Goal: Transaction & Acquisition: Download file/media

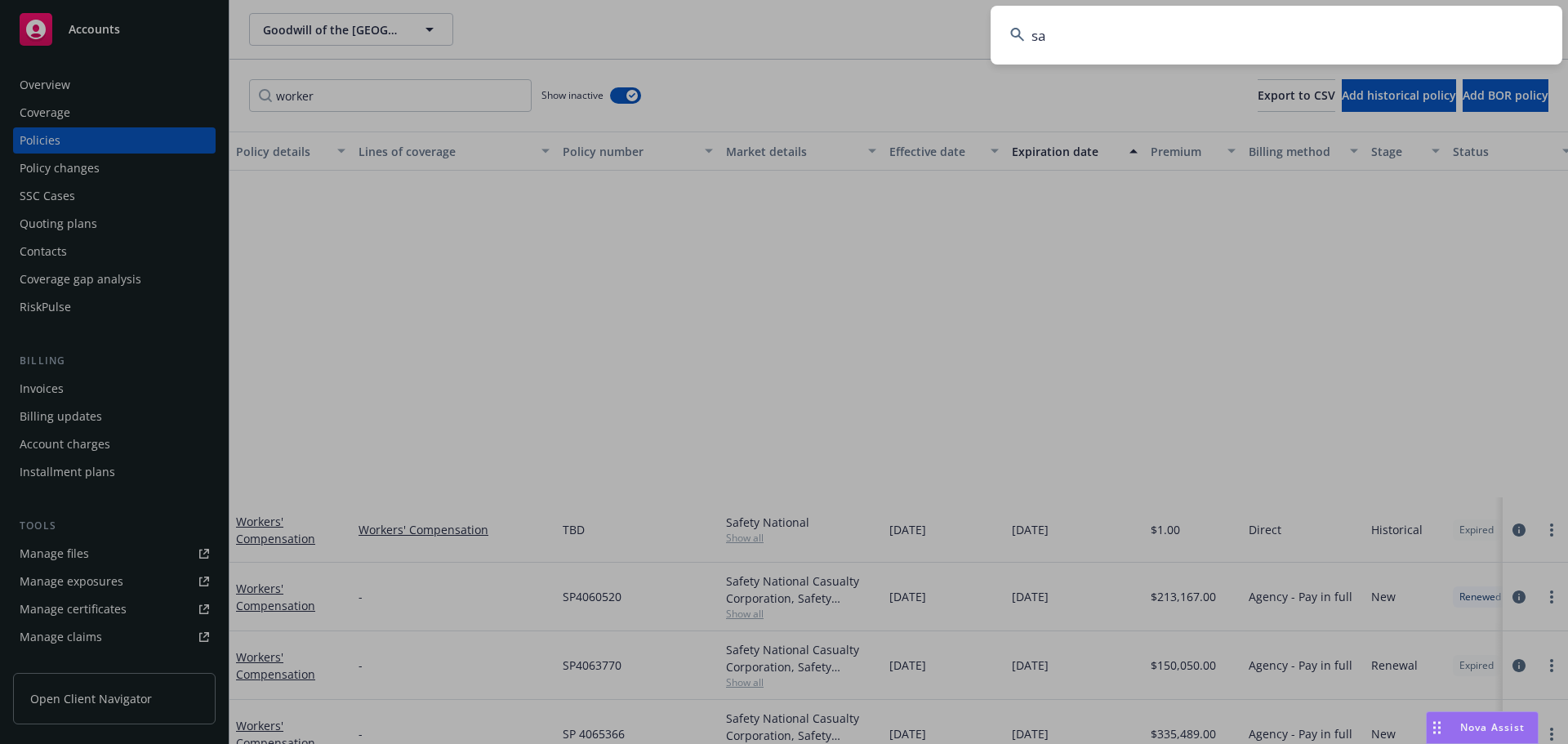
scroll to position [394, 0]
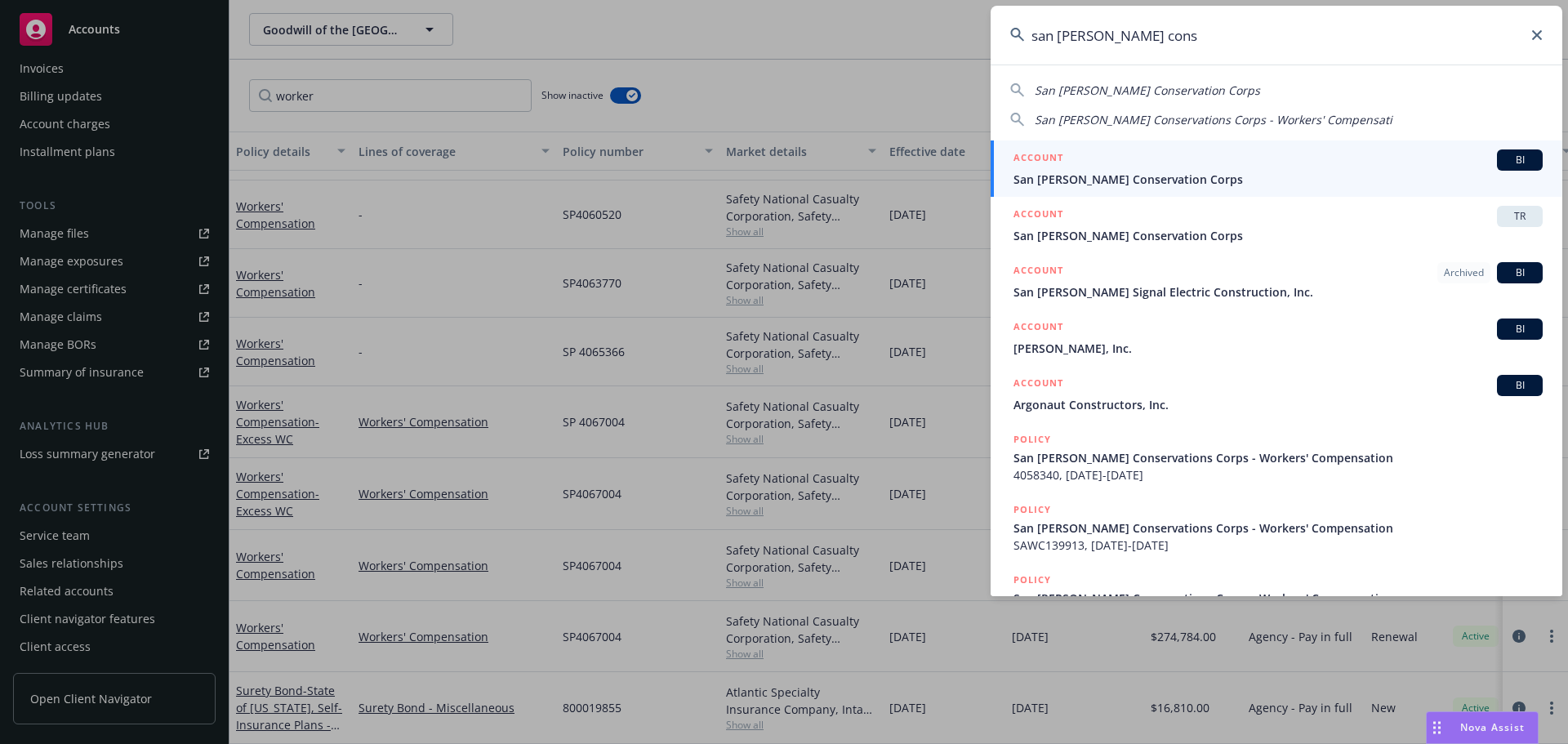
type input "san jose cons"
click at [1180, 163] on div "ACCOUNT BI" at bounding box center [1278, 160] width 529 height 22
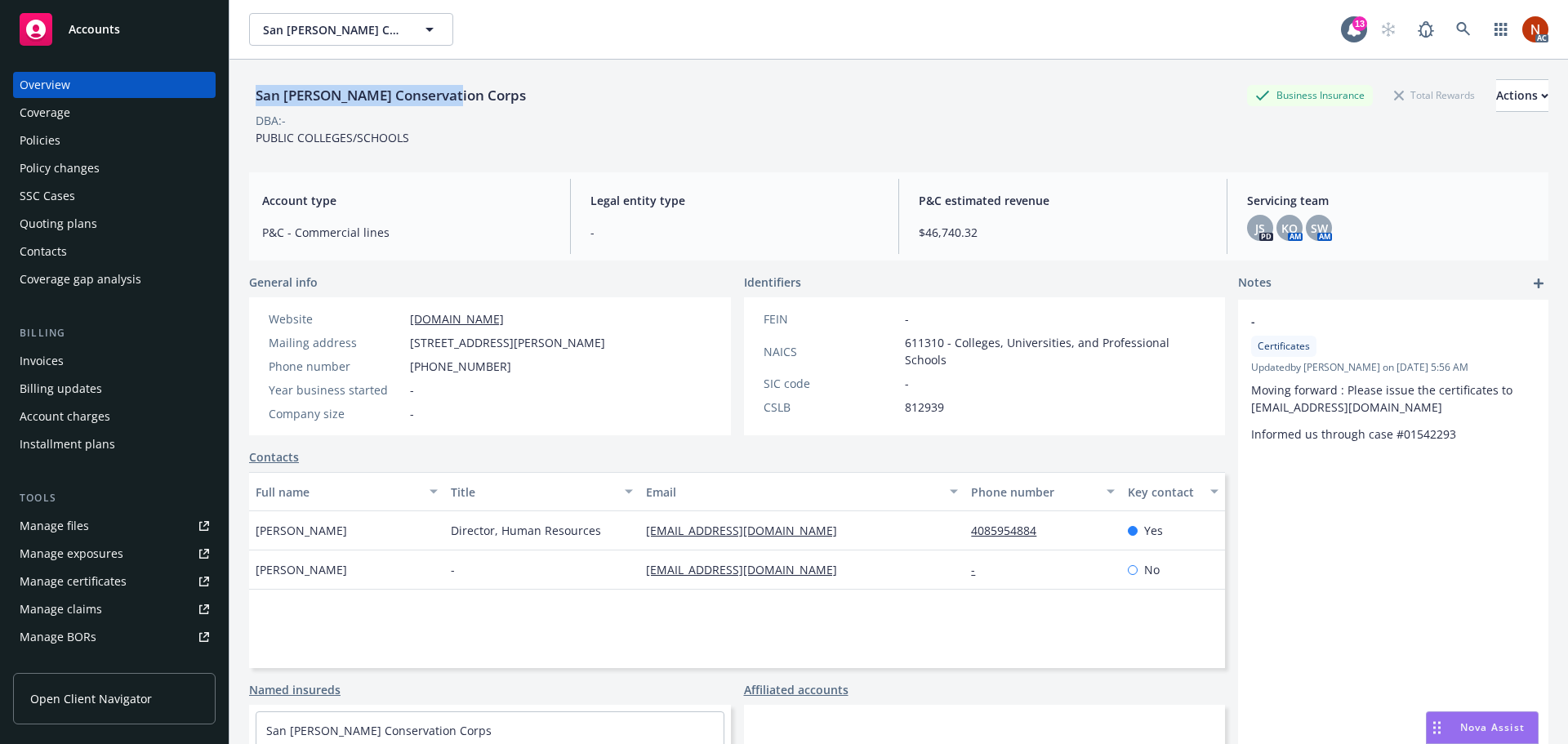
drag, startPoint x: 457, startPoint y: 98, endPoint x: 248, endPoint y: 100, distance: 209.0
click at [248, 100] on div "San Jose Conservation Corps Business Insurance Total Rewards Actions DBA: - PUB…" at bounding box center [899, 431] width 1339 height 744
copy div "San [PERSON_NAME] Conservation Corps"
click at [86, 614] on div "Manage claims" at bounding box center [61, 609] width 82 height 26
click at [84, 138] on div "Policies" at bounding box center [114, 140] width 189 height 26
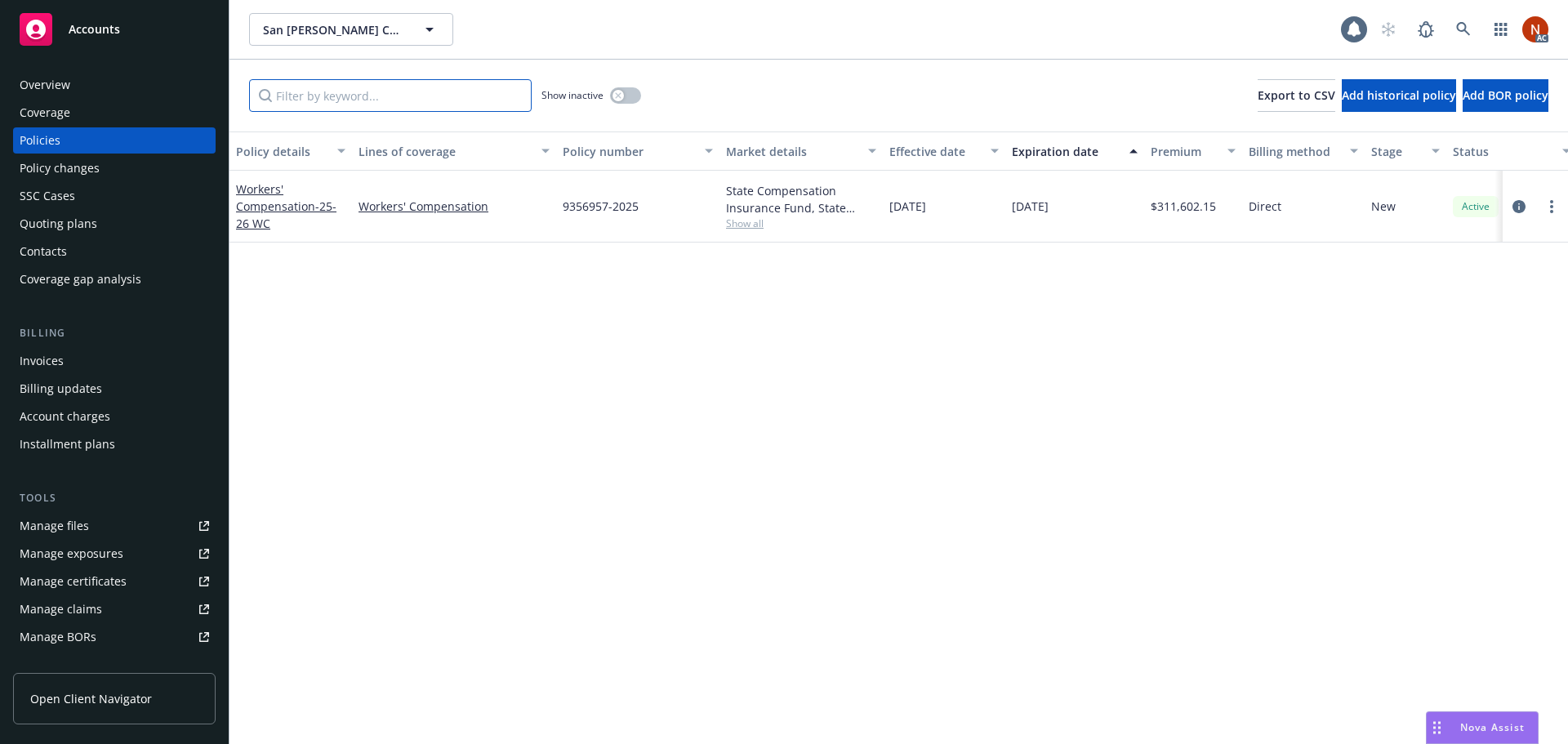
click at [315, 82] on input "Filter by keyword..." at bounding box center [390, 95] width 283 height 33
type input "worker"
click at [629, 95] on button "button" at bounding box center [625, 95] width 31 height 16
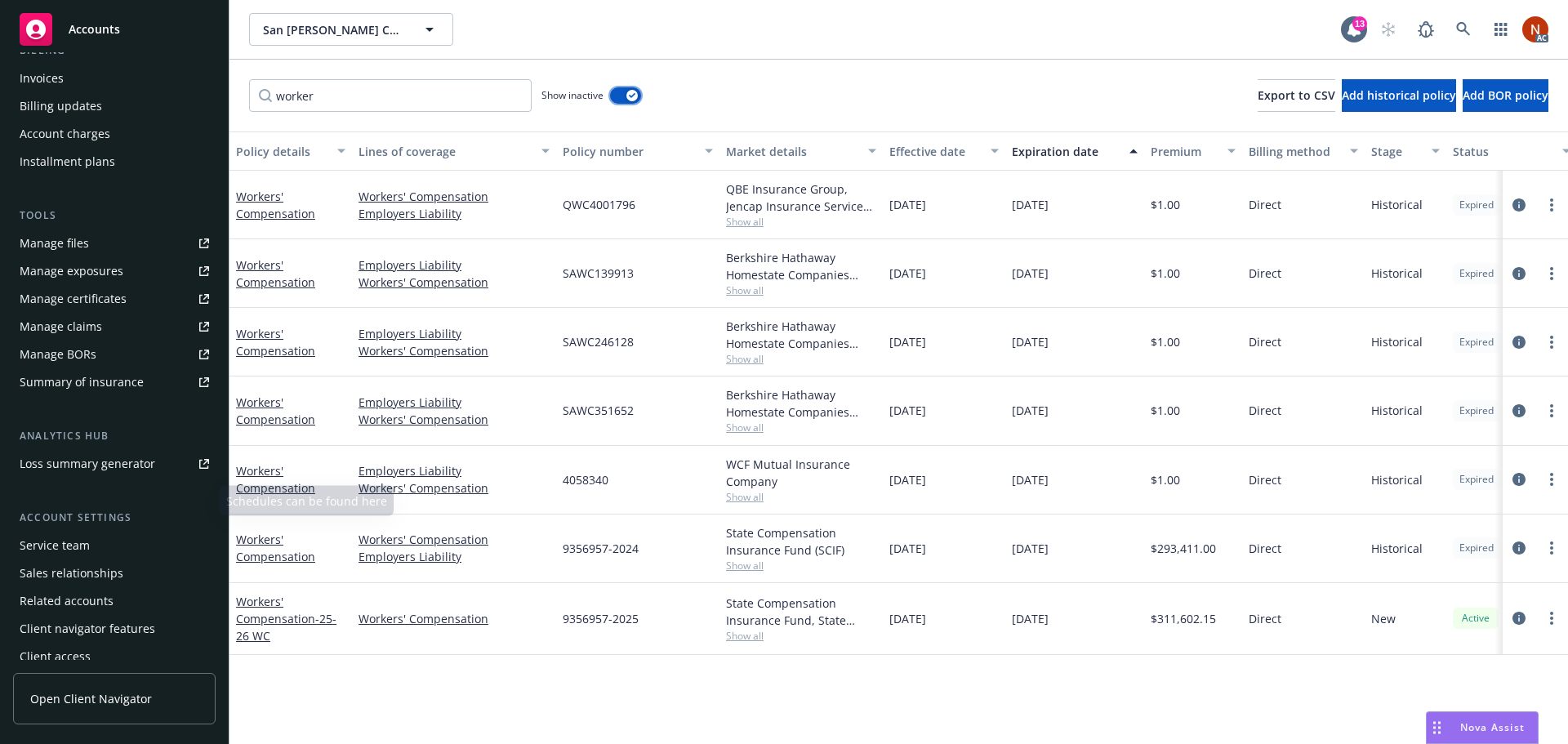
scroll to position [292, 0]
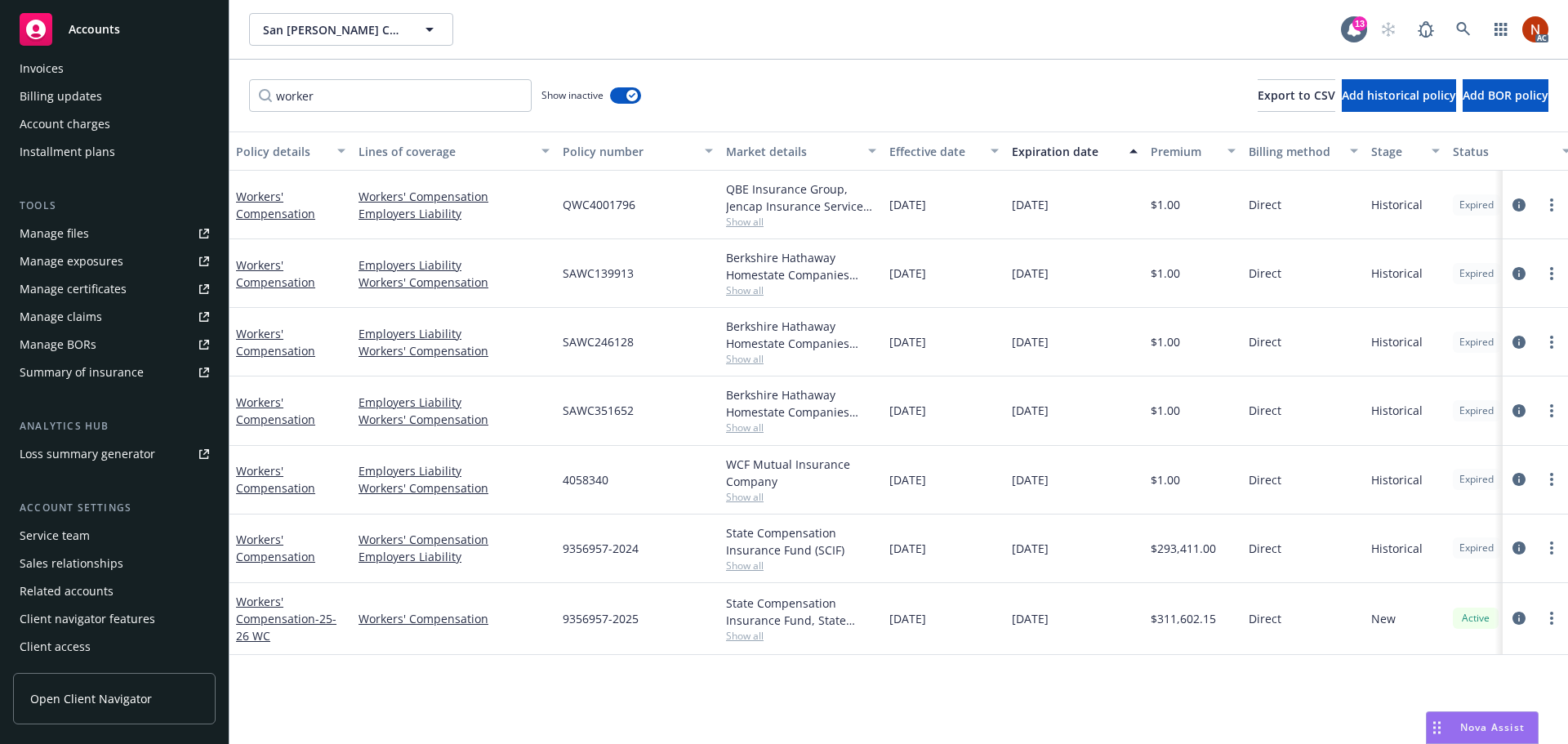
click at [60, 507] on div "Account settings" at bounding box center [114, 507] width 202 height 16
click at [68, 543] on div "Service team" at bounding box center [54, 535] width 70 height 26
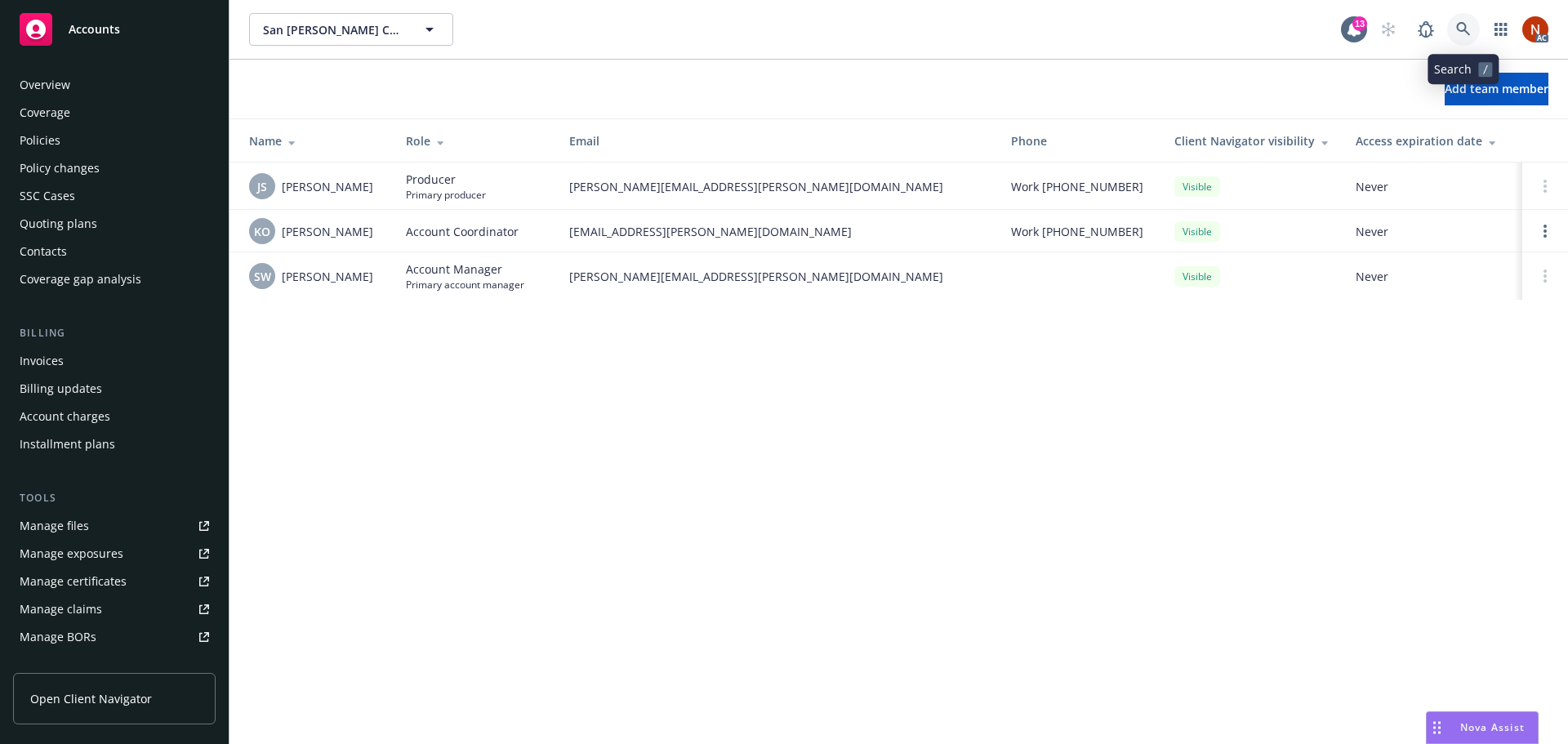
click at [1469, 36] on link at bounding box center [1463, 29] width 33 height 33
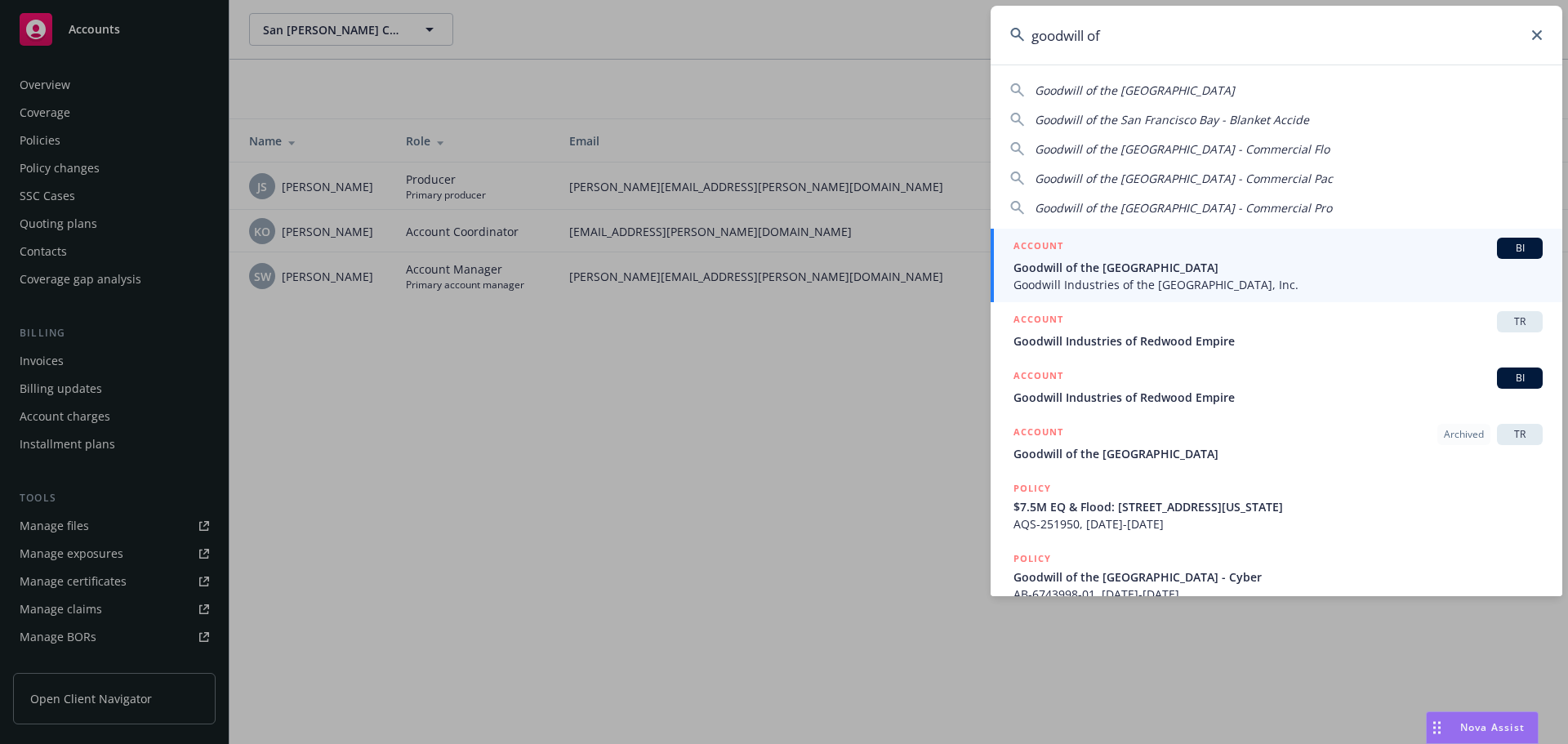
type input "goodwill of"
click at [1342, 248] on div "ACCOUNT BI" at bounding box center [1278, 248] width 529 height 22
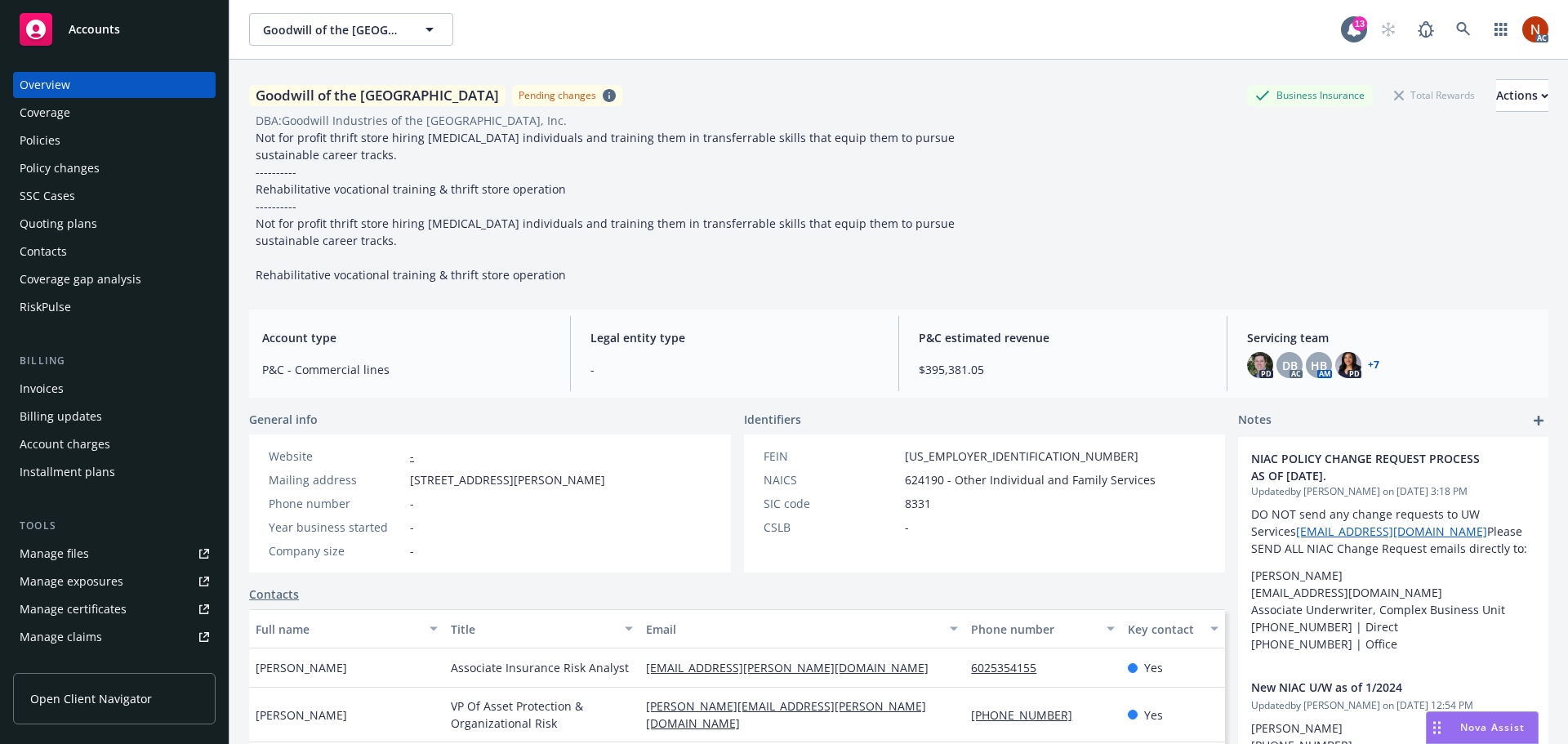
click at [74, 303] on div "RiskPulse" at bounding box center [114, 307] width 189 height 26
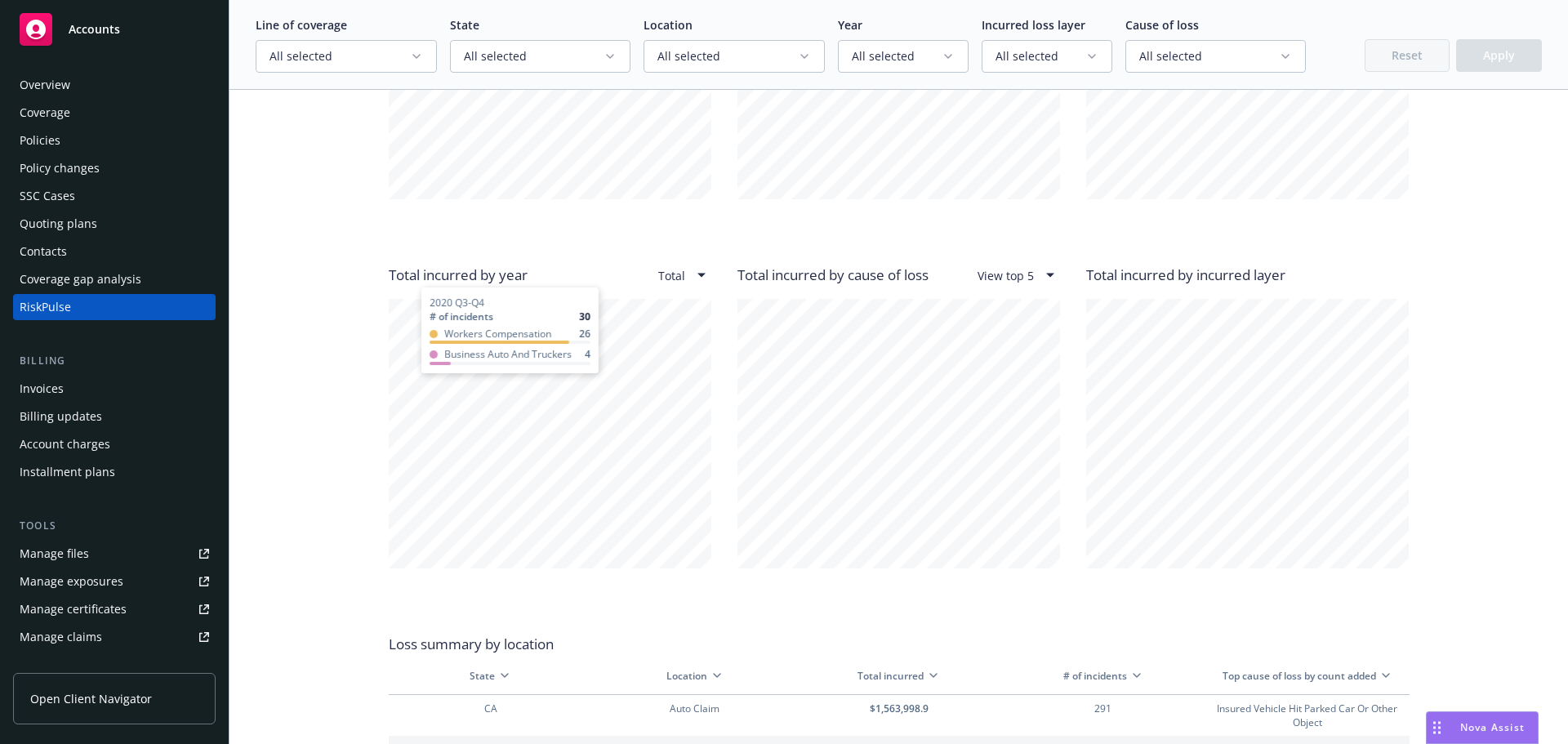
scroll to position [1633, 0]
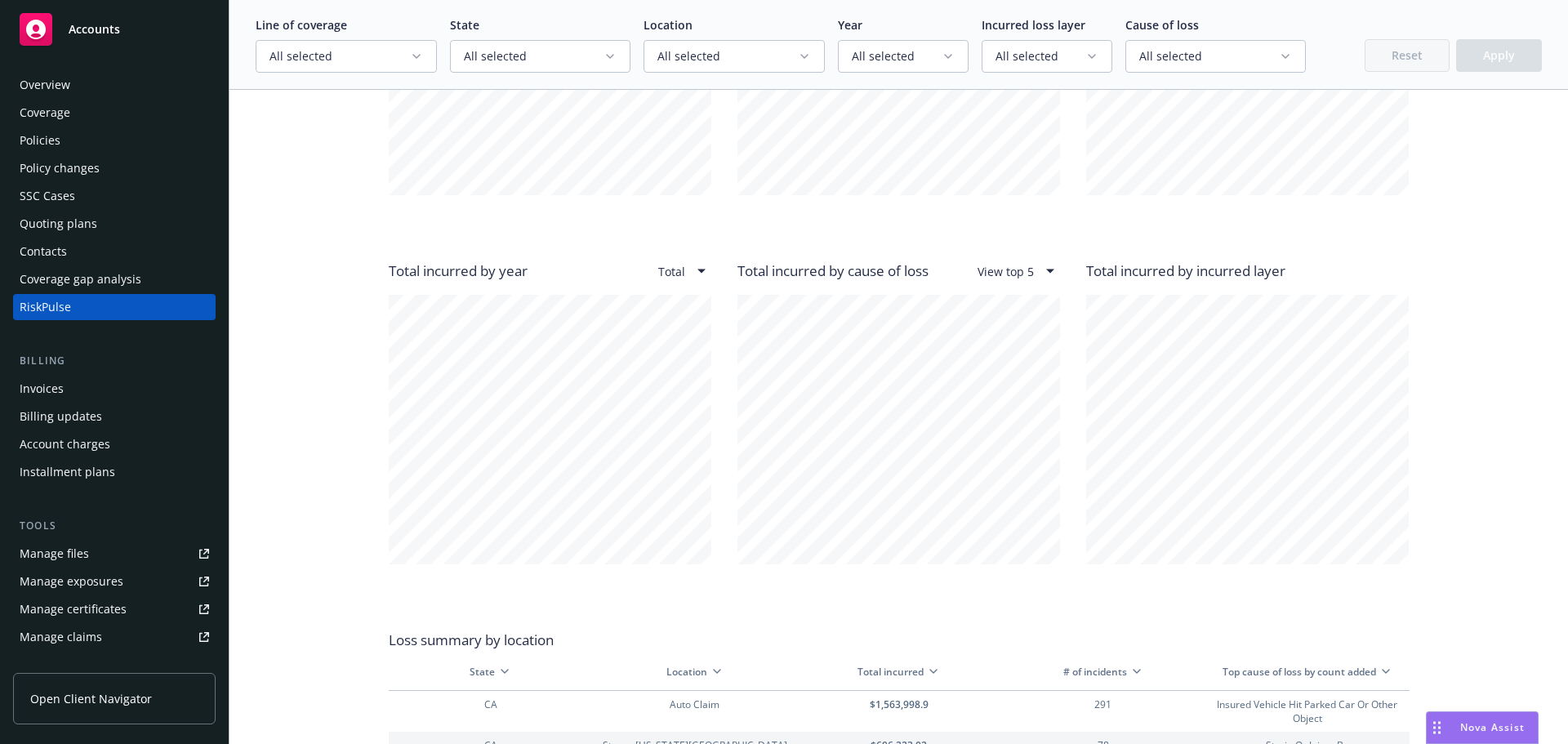
click at [697, 267] on html "Accounts Overview Coverage Policies Policy changes SSC Cases Quoting plans Cont…" at bounding box center [784, 372] width 1568 height 744
click at [349, 328] on html "Accounts Overview Coverage Policies Policy changes SSC Cases Quoting plans Cont…" at bounding box center [784, 372] width 1568 height 744
click at [414, 58] on icon "button" at bounding box center [416, 55] width 7 height 3
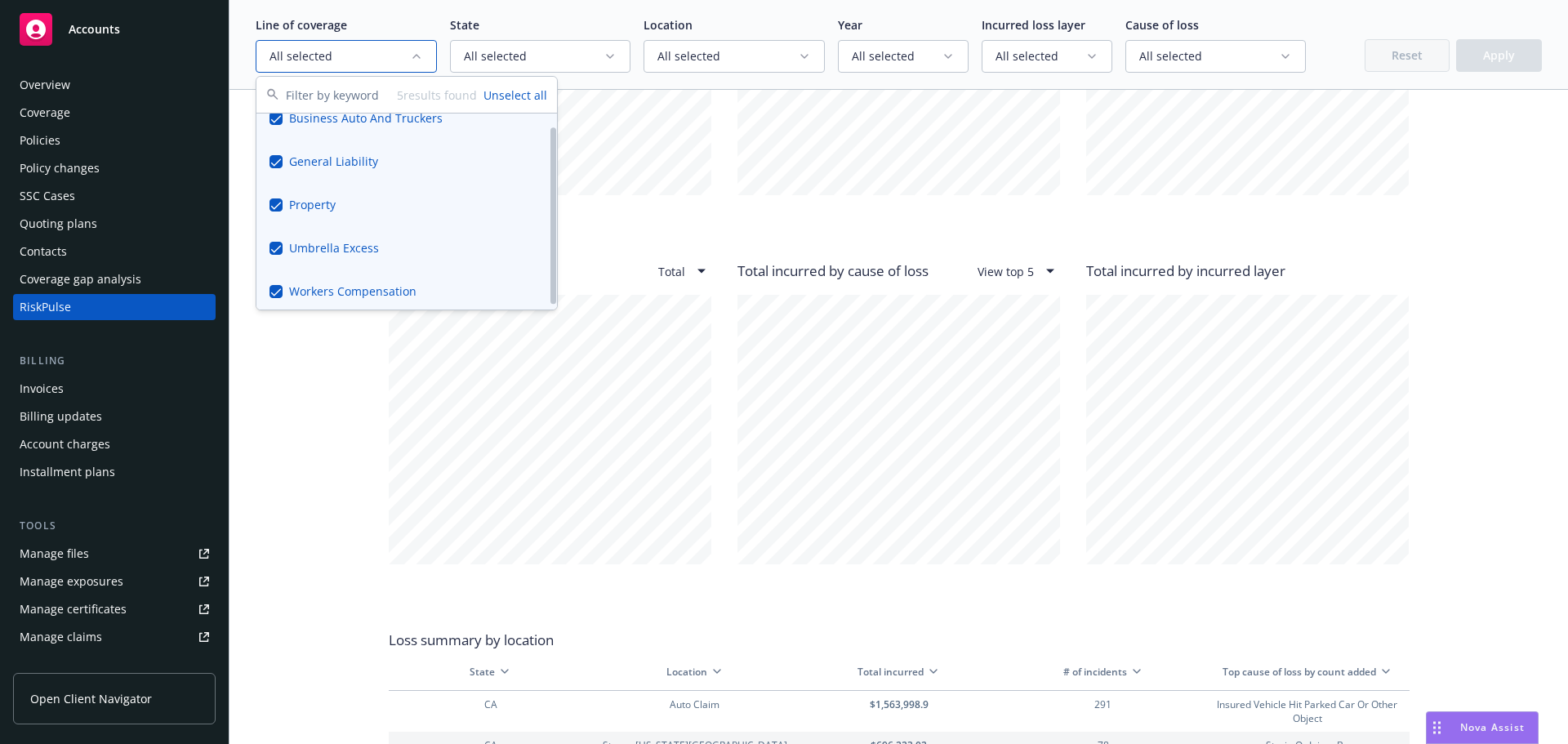
scroll to position [21, 0]
click at [280, 285] on button "Suggestions" at bounding box center [276, 288] width 13 height 13
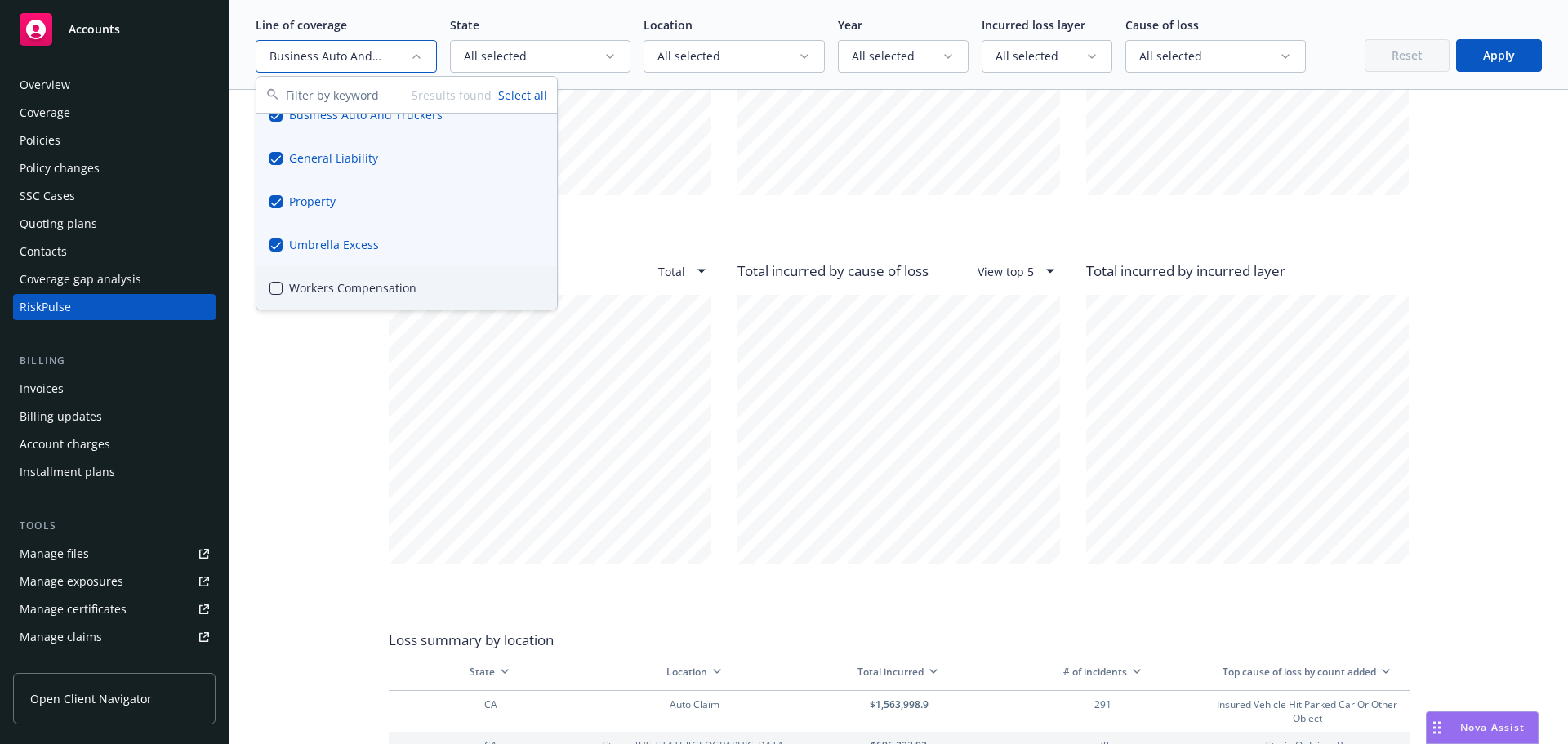
click at [1505, 64] on button "Apply" at bounding box center [1500, 55] width 86 height 33
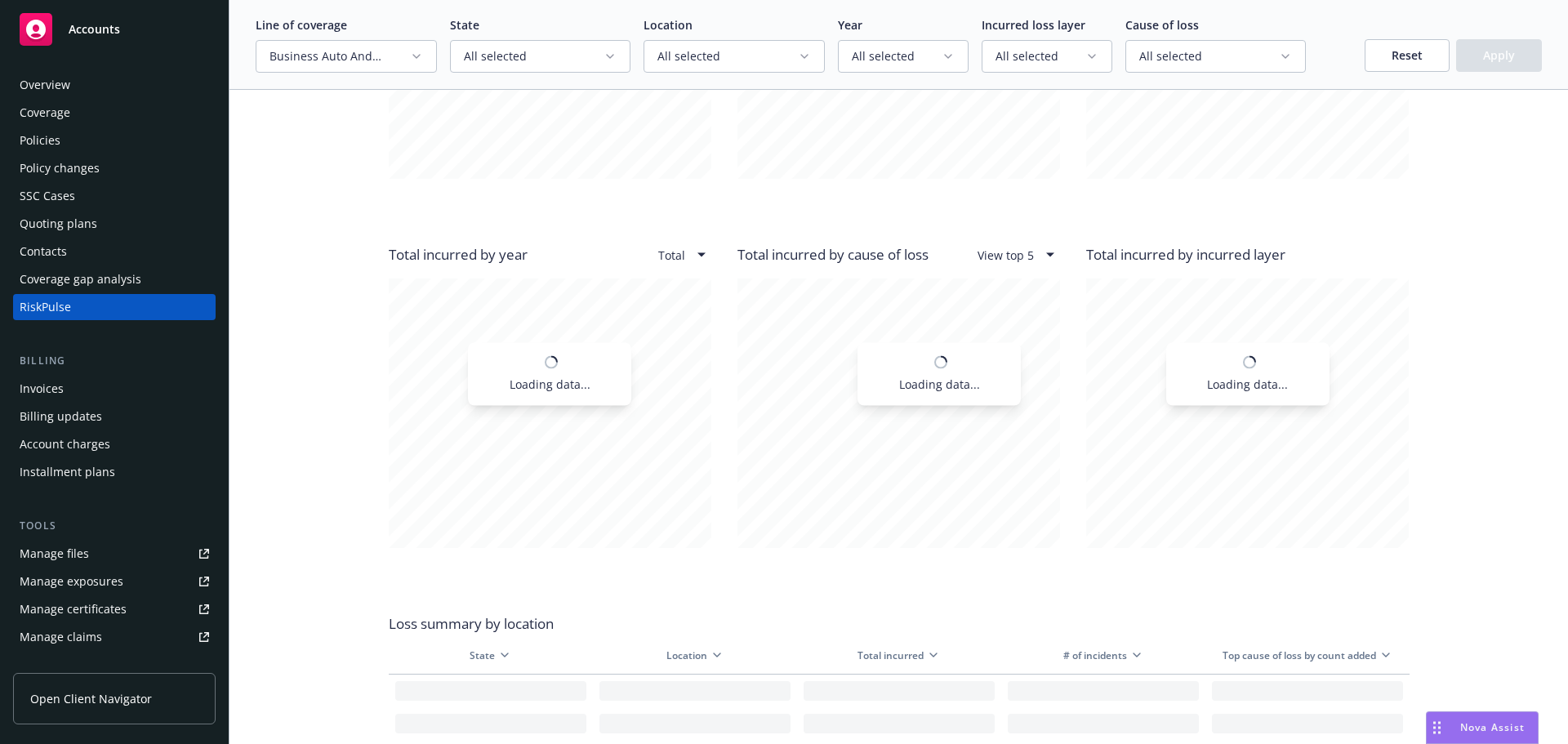
scroll to position [1617, 0]
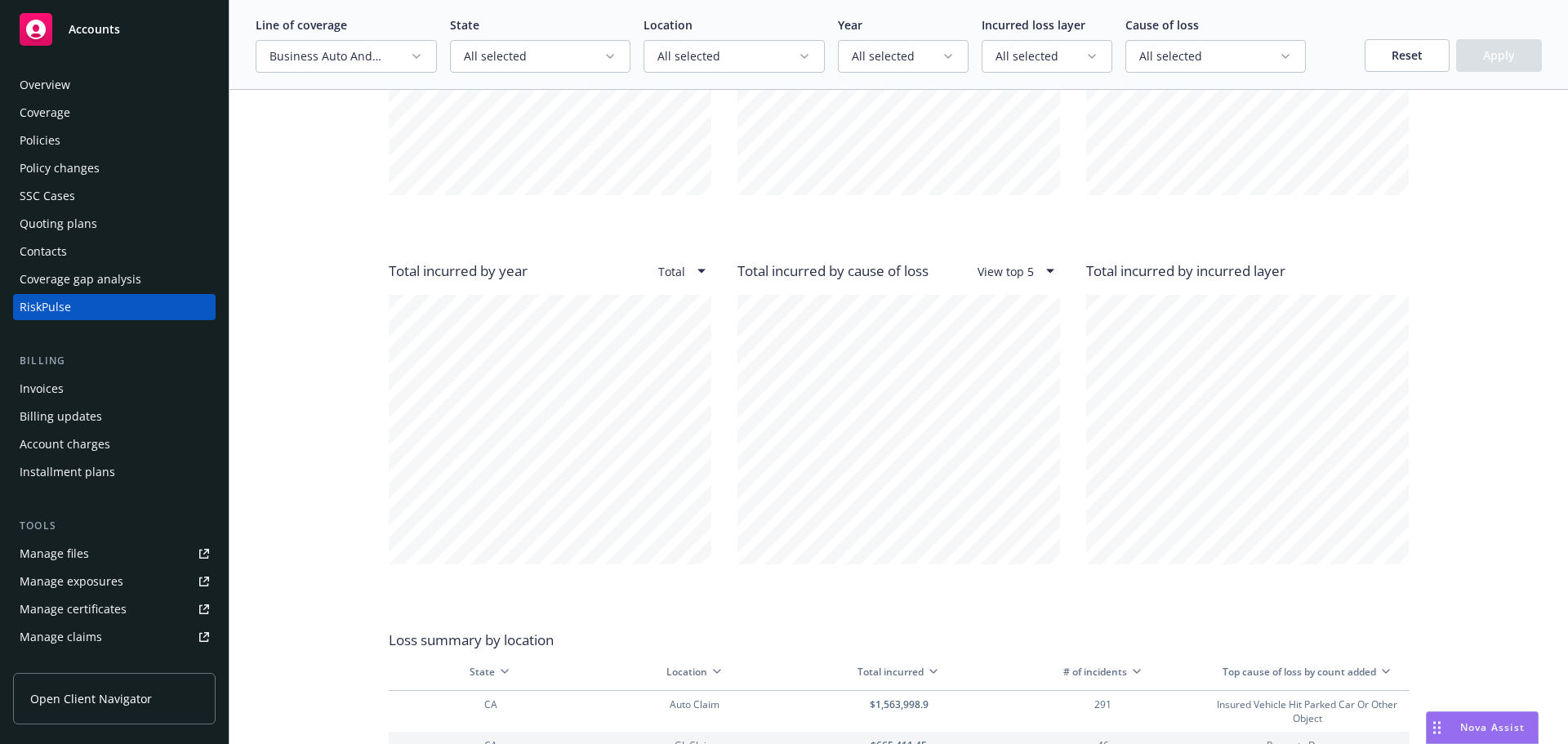
click at [689, 272] on html "Accounts Overview Coverage Policies Policy changes SSC Cases Quoting plans Cont…" at bounding box center [784, 372] width 1568 height 744
click at [682, 268] on html "Accounts Overview Coverage Policies Policy changes SSC Cases Quoting plans Cont…" at bounding box center [784, 372] width 1568 height 744
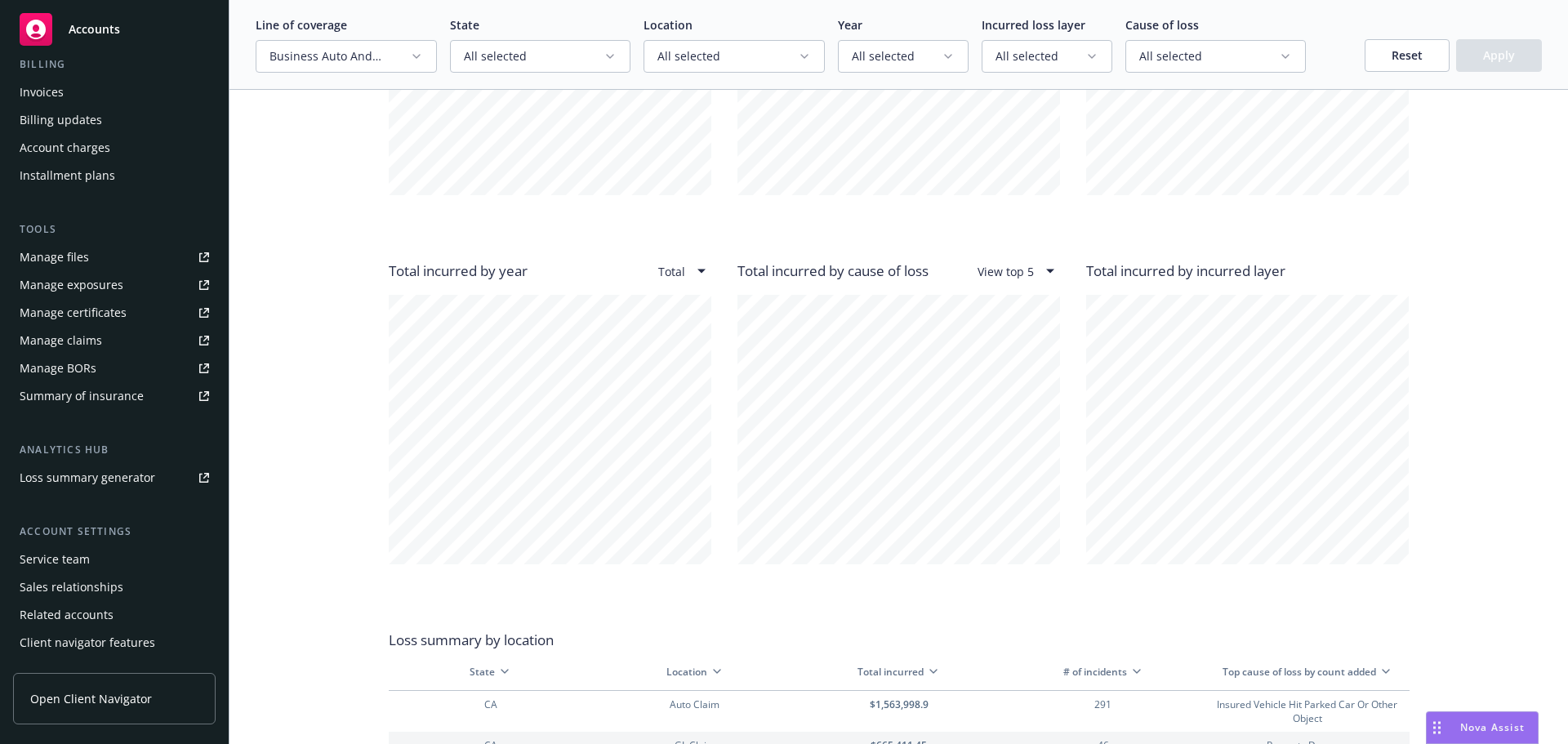
scroll to position [320, 0]
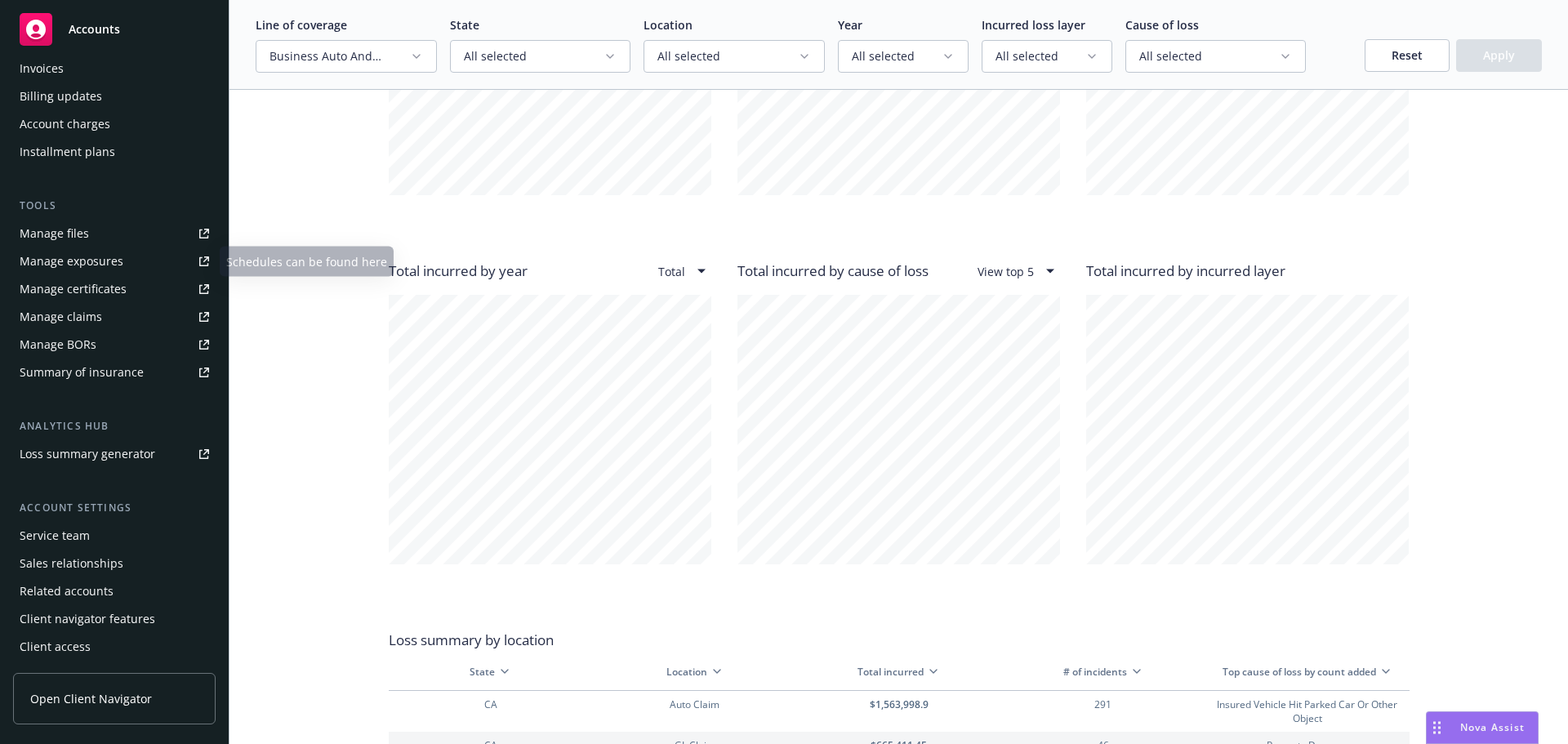
click at [88, 320] on div "Manage claims" at bounding box center [61, 317] width 82 height 26
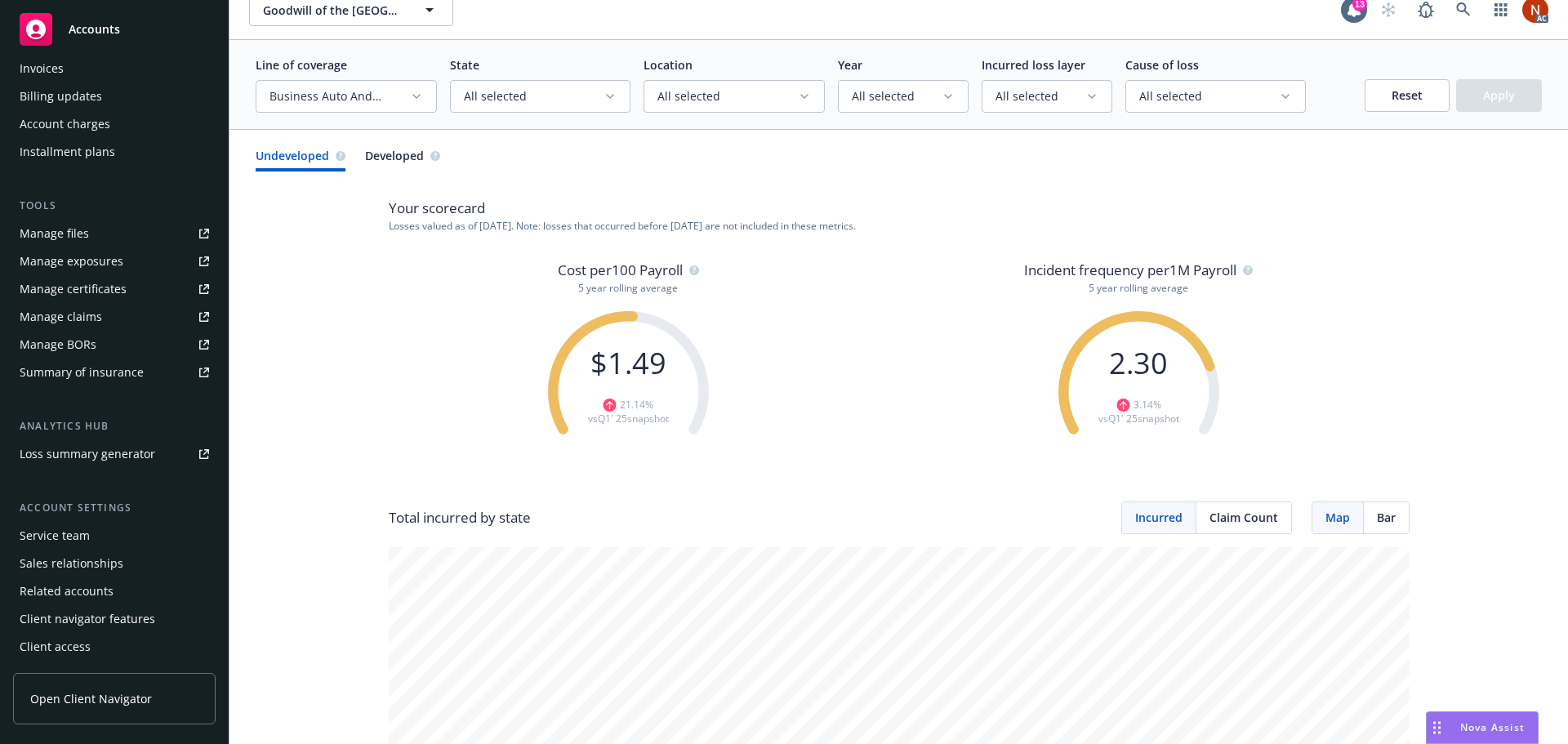
scroll to position [0, 0]
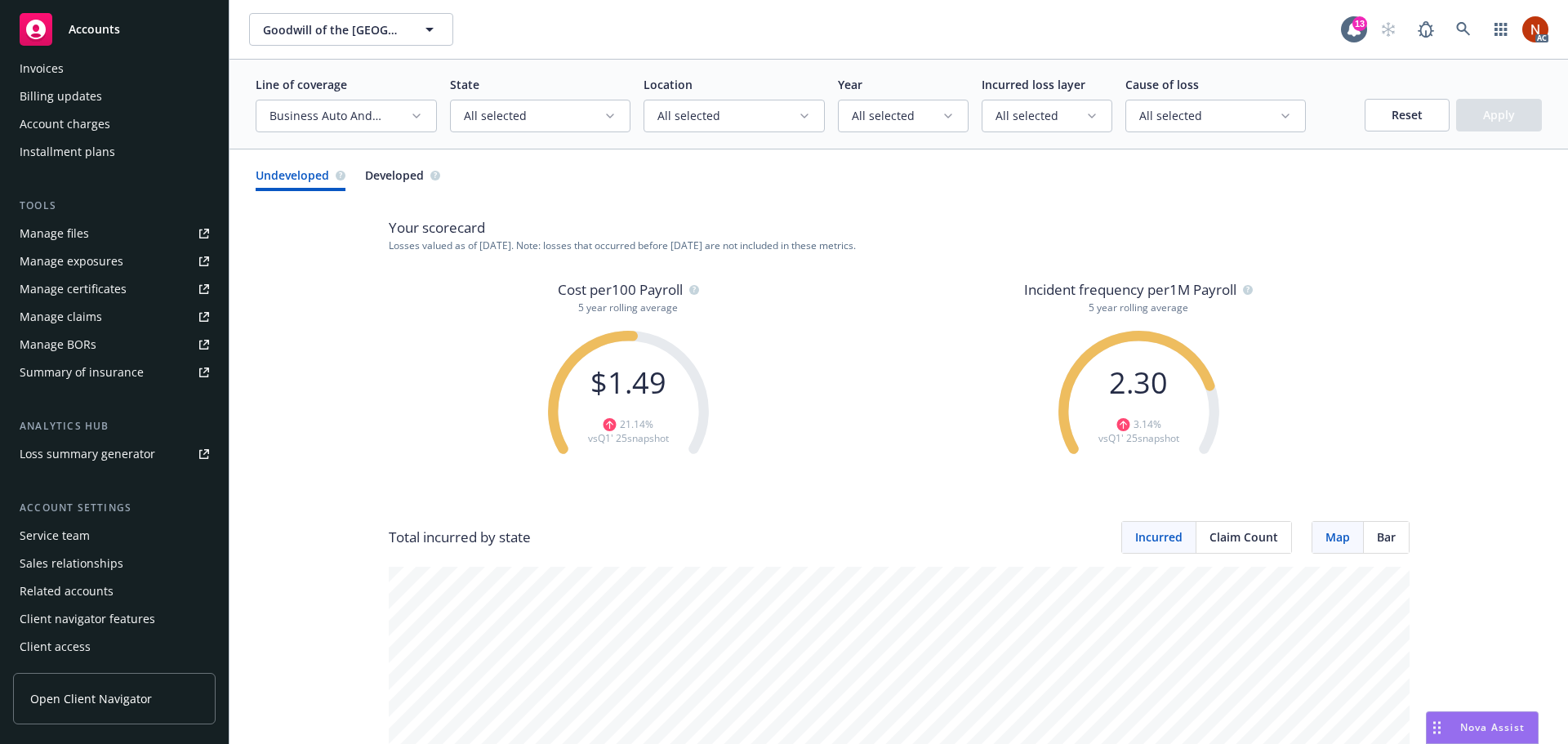
click at [388, 172] on span "Developed" at bounding box center [394, 175] width 59 height 17
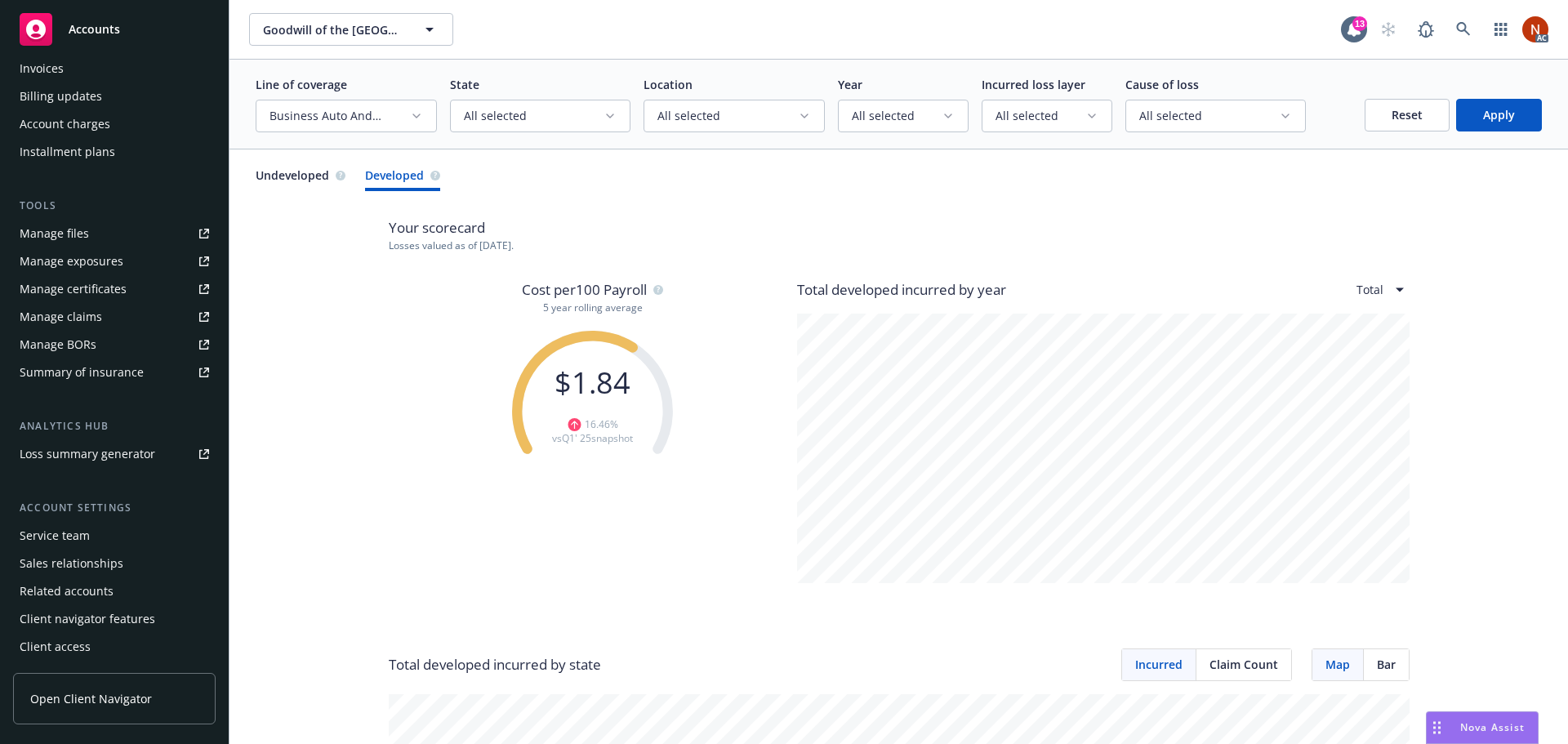
click at [297, 178] on span "Undeveloped" at bounding box center [292, 175] width 74 height 17
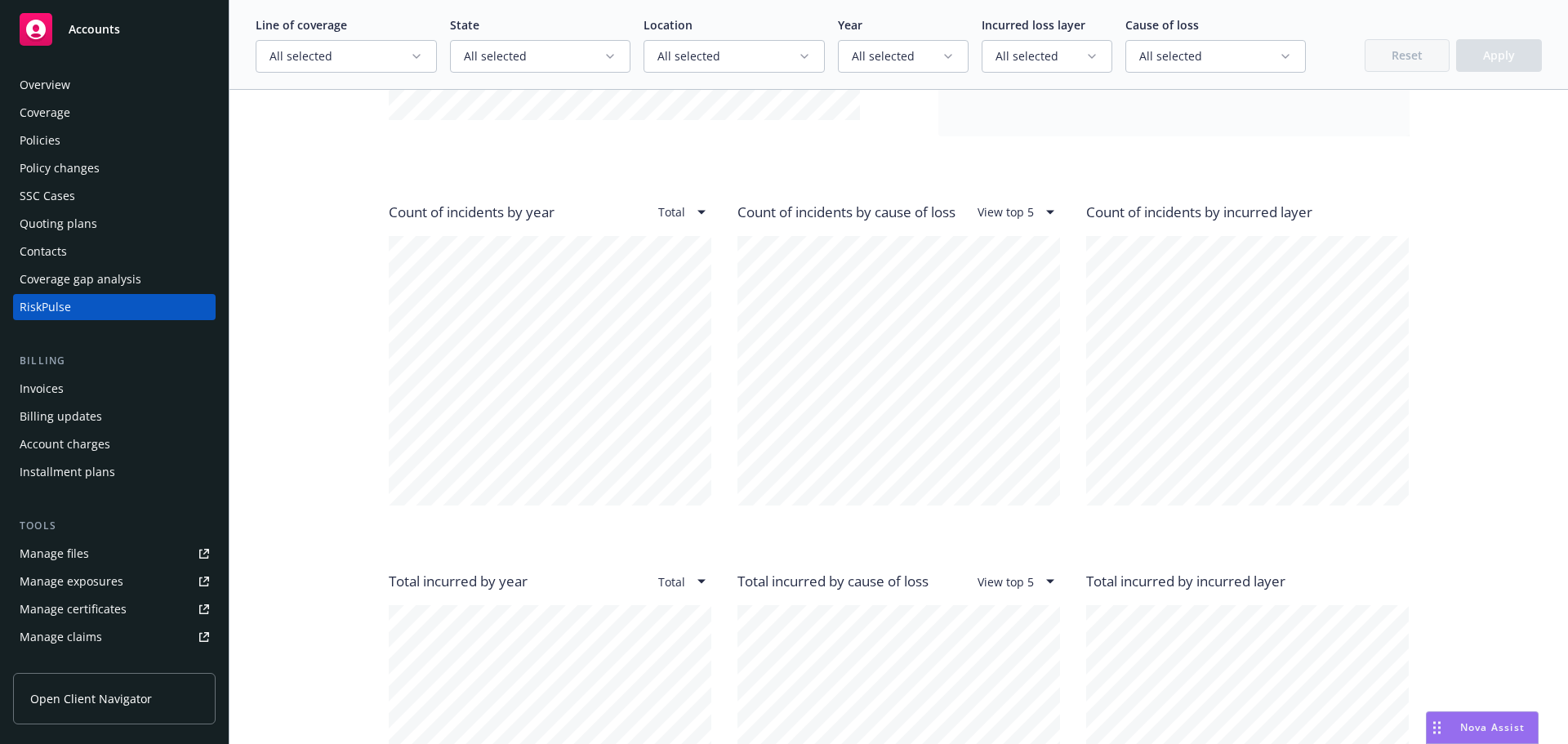
click at [105, 301] on div "RiskPulse" at bounding box center [114, 307] width 189 height 26
click at [377, 63] on button "All selected" at bounding box center [346, 56] width 182 height 33
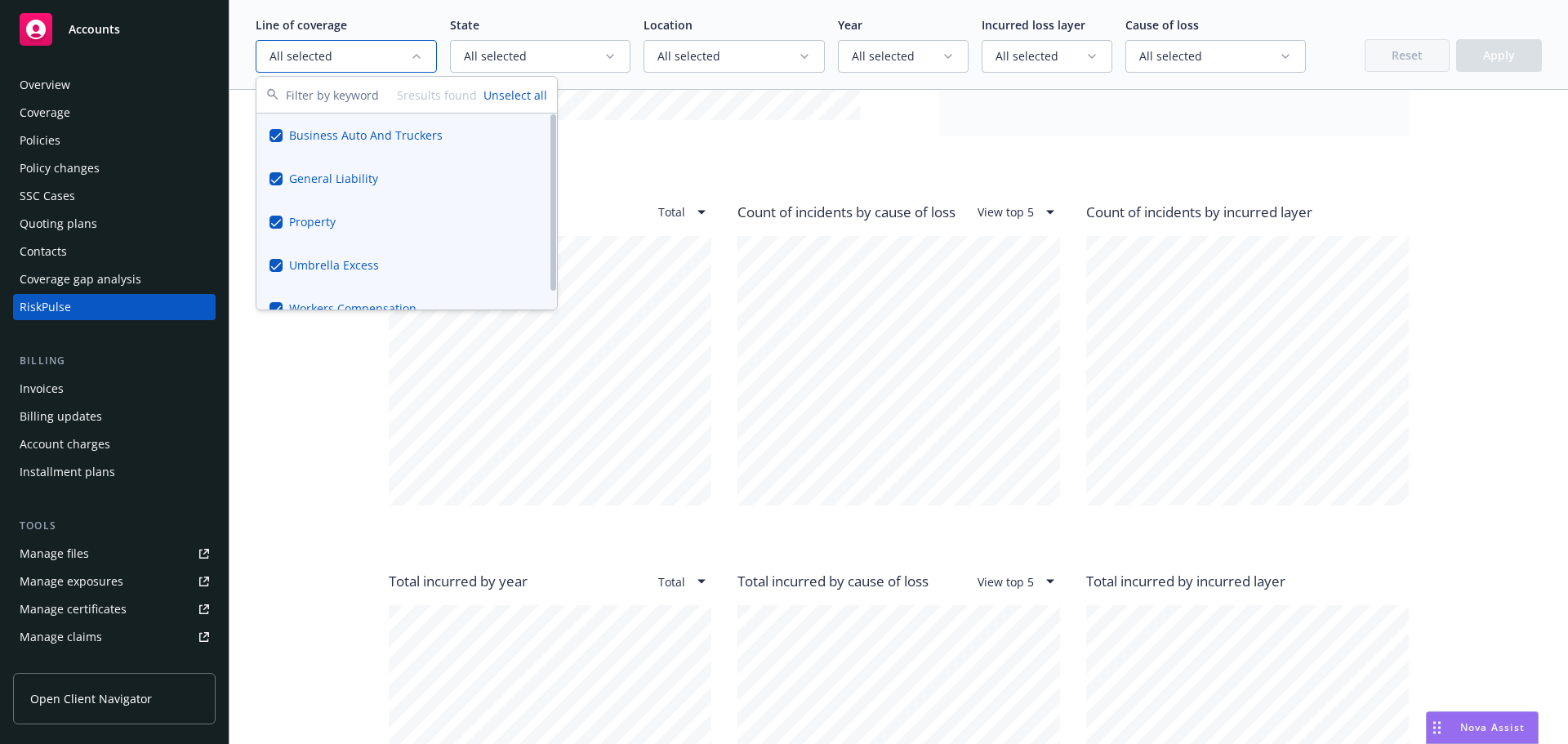
click at [277, 302] on button "Suggestions" at bounding box center [276, 309] width 13 height 13
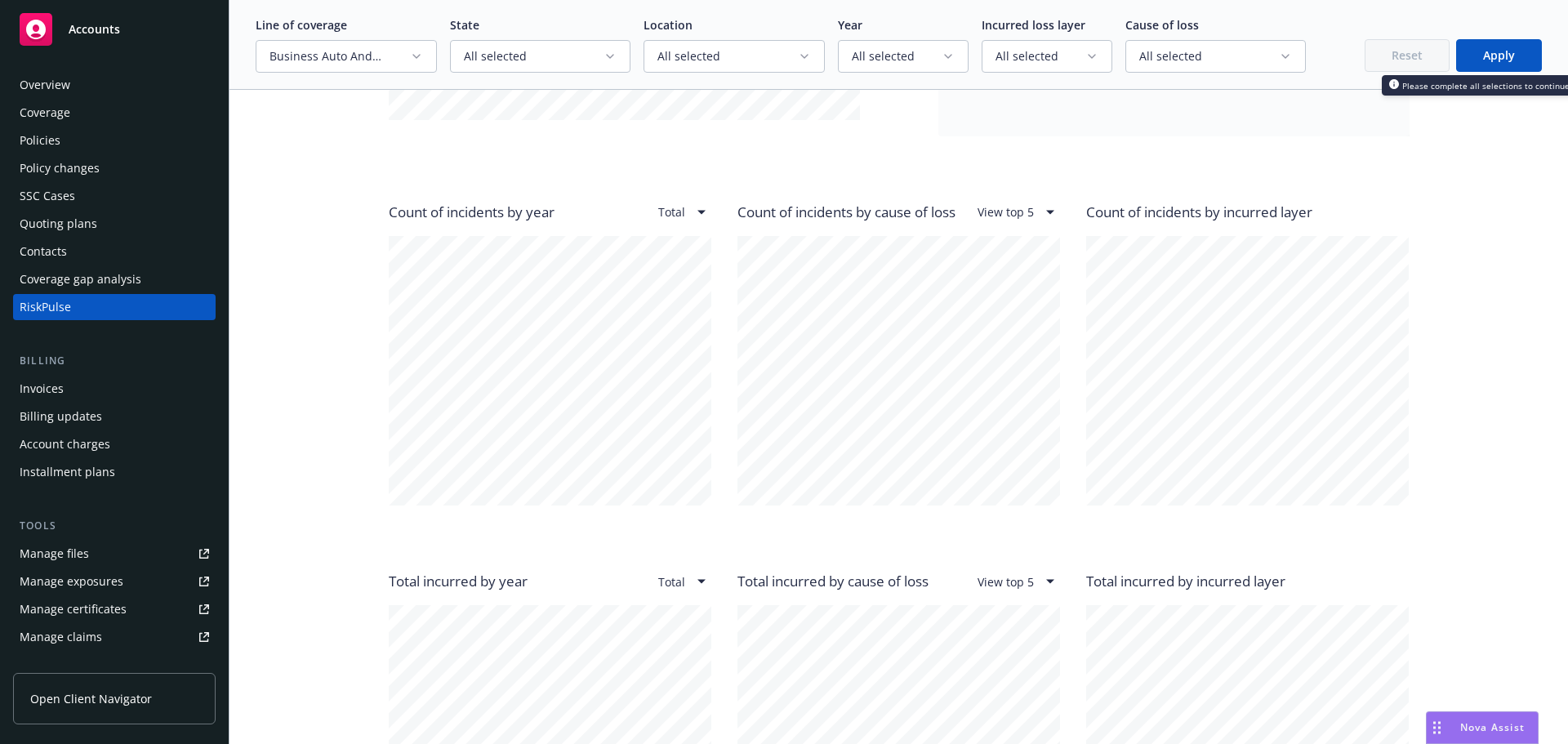
drag, startPoint x: 1494, startPoint y: 51, endPoint x: 550, endPoint y: 75, distance: 944.3
click at [581, 83] on div "Line of coverage Business Auto And Truckers, General Liability, Property, Umbre…" at bounding box center [899, 45] width 1339 height 90
click at [418, 49] on button "Business Auto And Truckers, General Liability, Property, Umbrella Excess" at bounding box center [346, 56] width 182 height 33
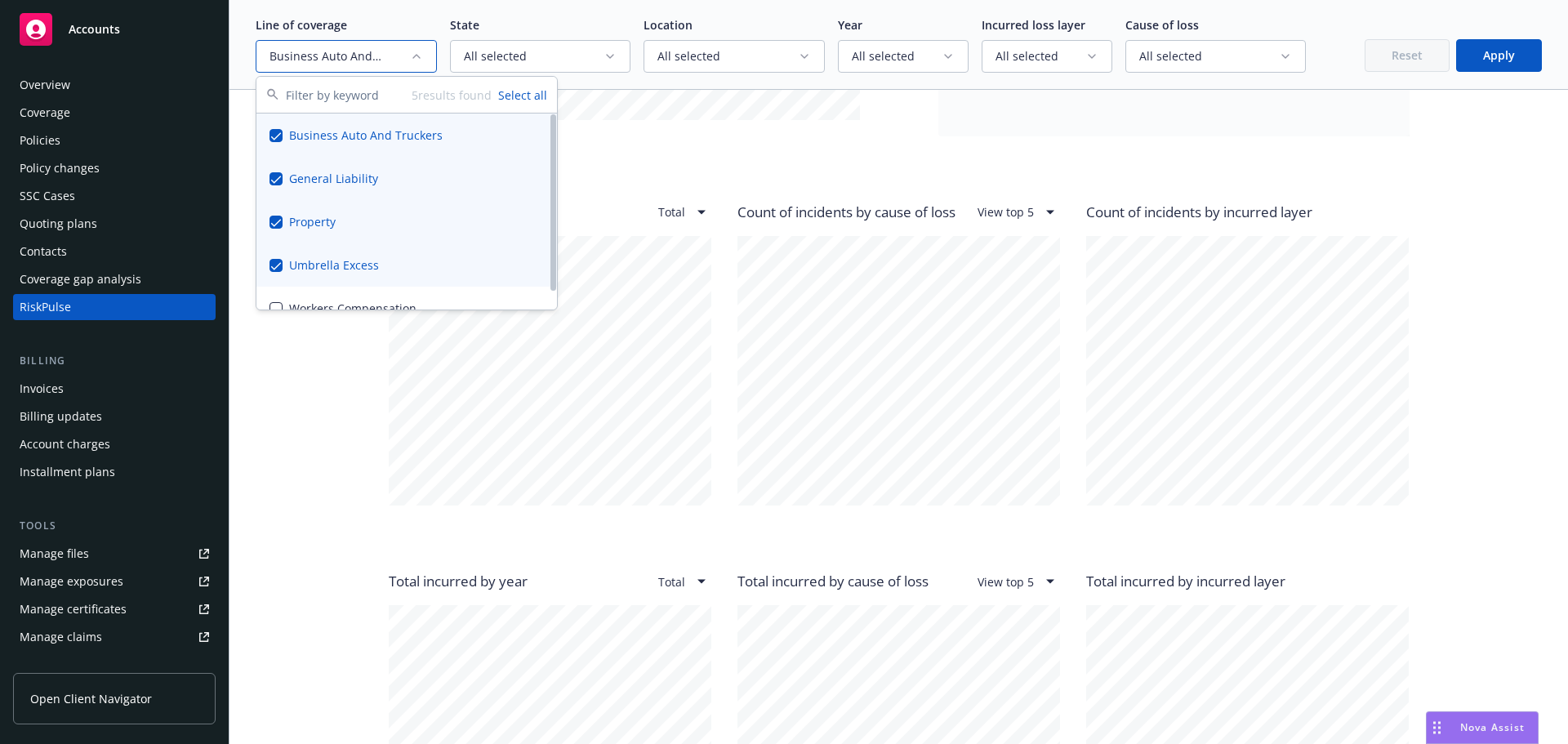
click at [276, 261] on button "Suggestions" at bounding box center [276, 266] width 13 height 13
click at [1482, 52] on button "Apply" at bounding box center [1500, 55] width 86 height 33
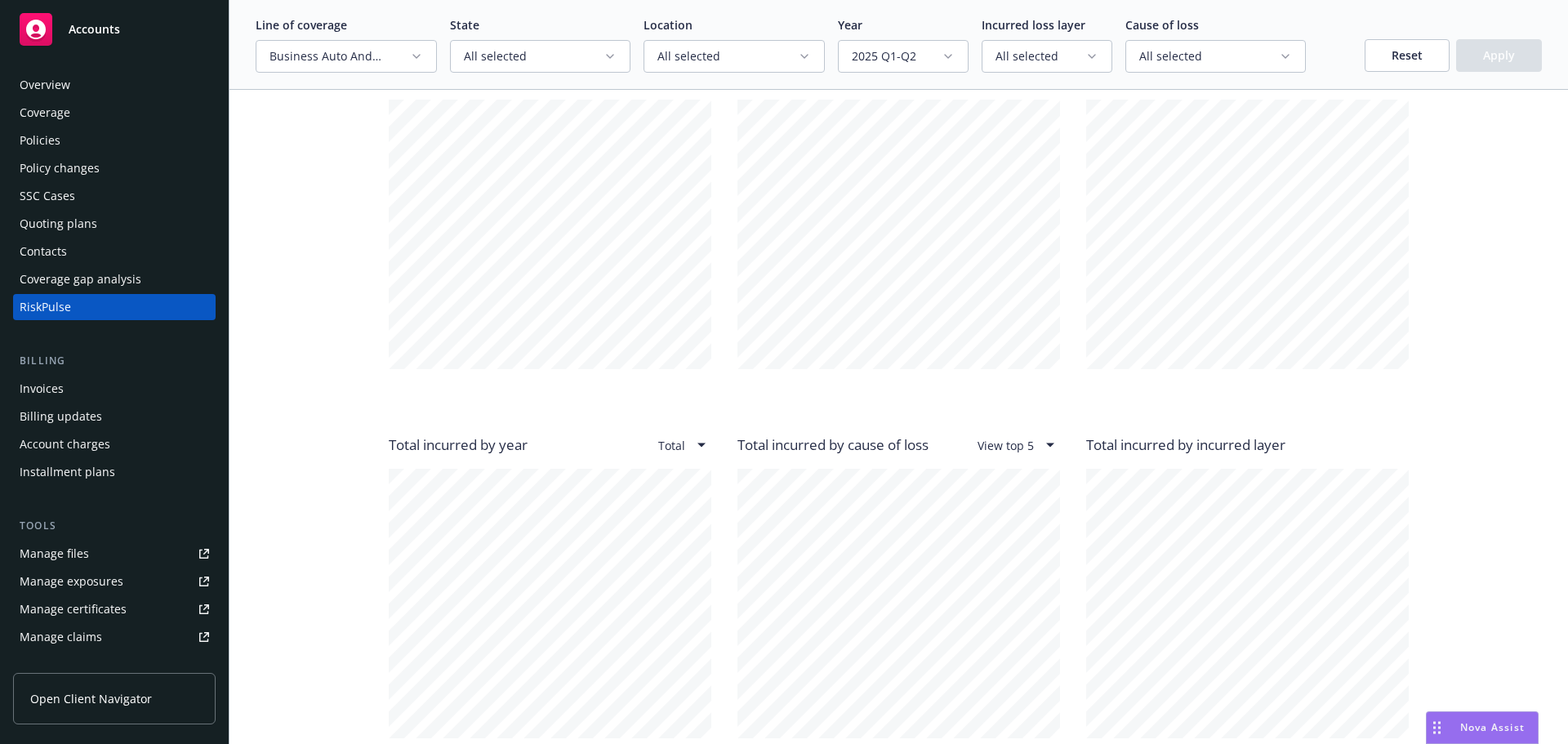
scroll to position [1568, 0]
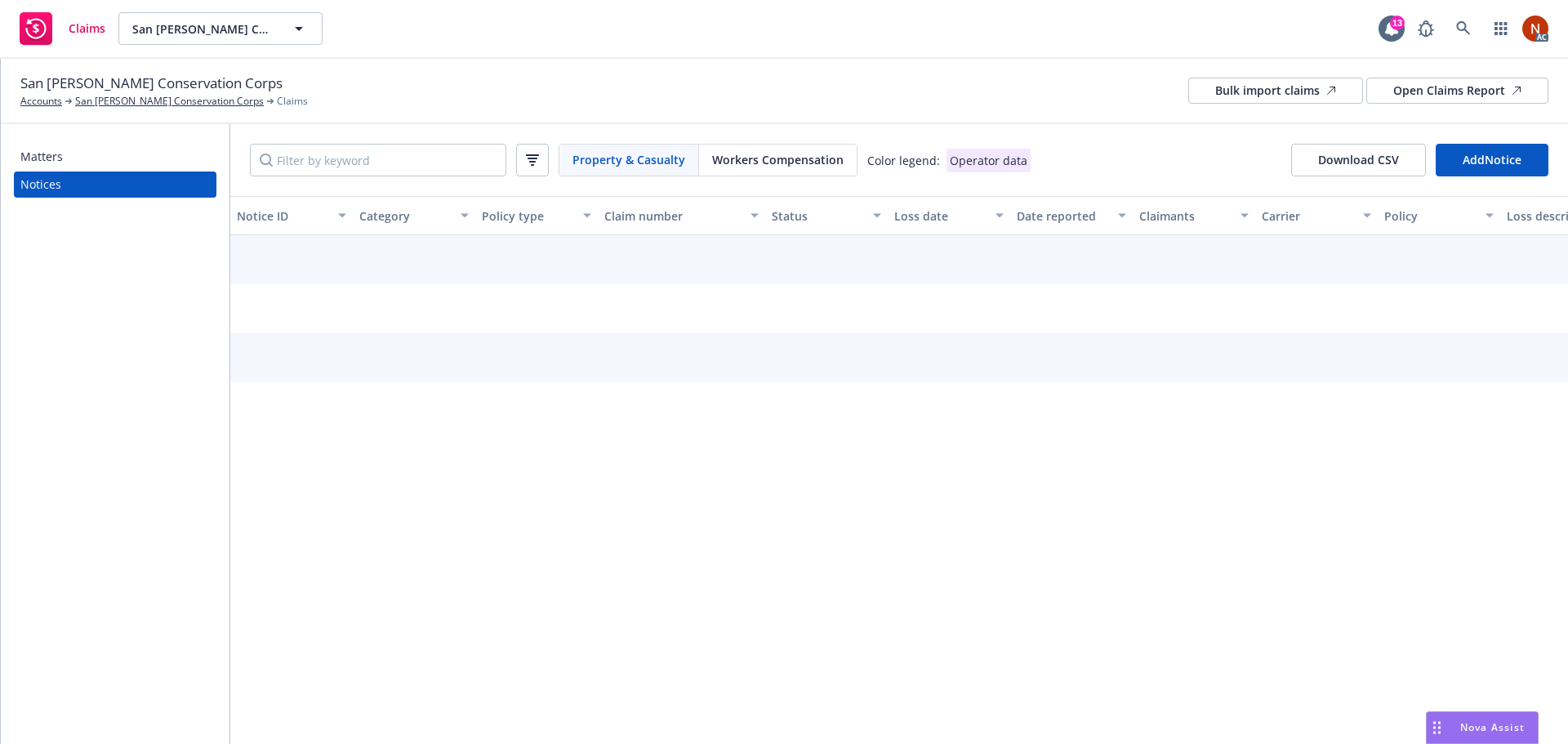
click at [799, 167] on span "Workers Compensation" at bounding box center [778, 159] width 131 height 17
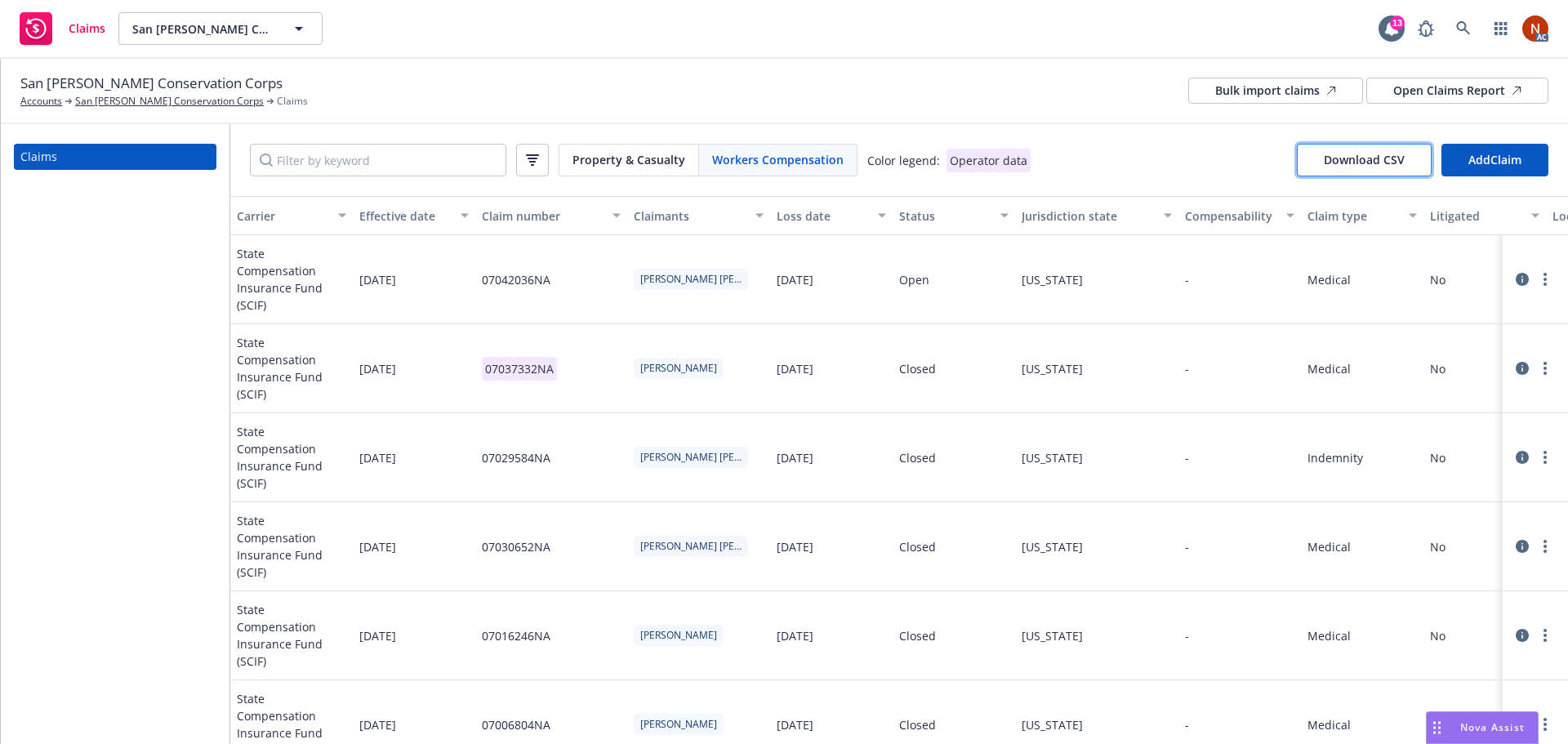
click at [1381, 160] on span "Download CSV" at bounding box center [1364, 159] width 81 height 16
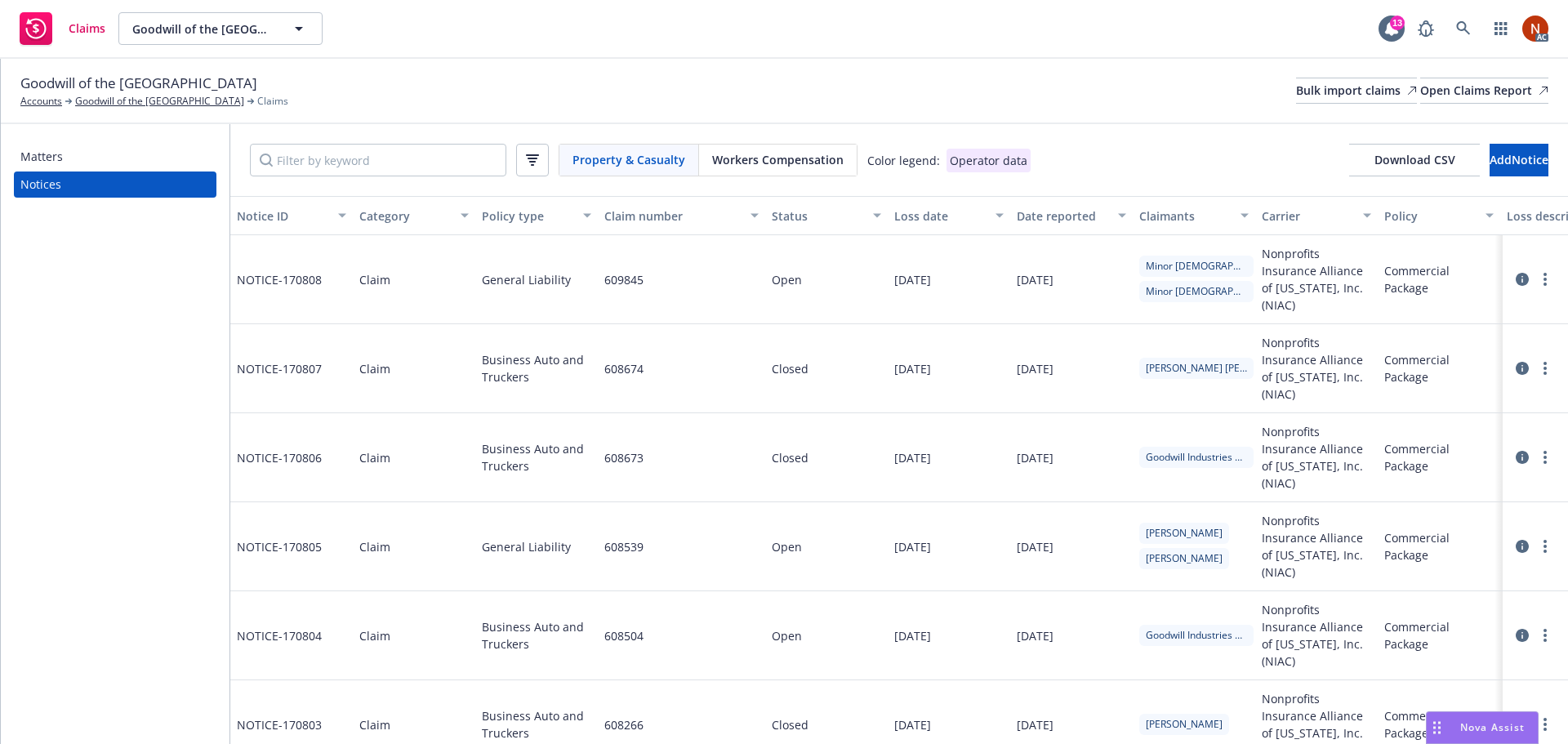
click at [613, 170] on div "Property & Casualty" at bounding box center [629, 159] width 139 height 31
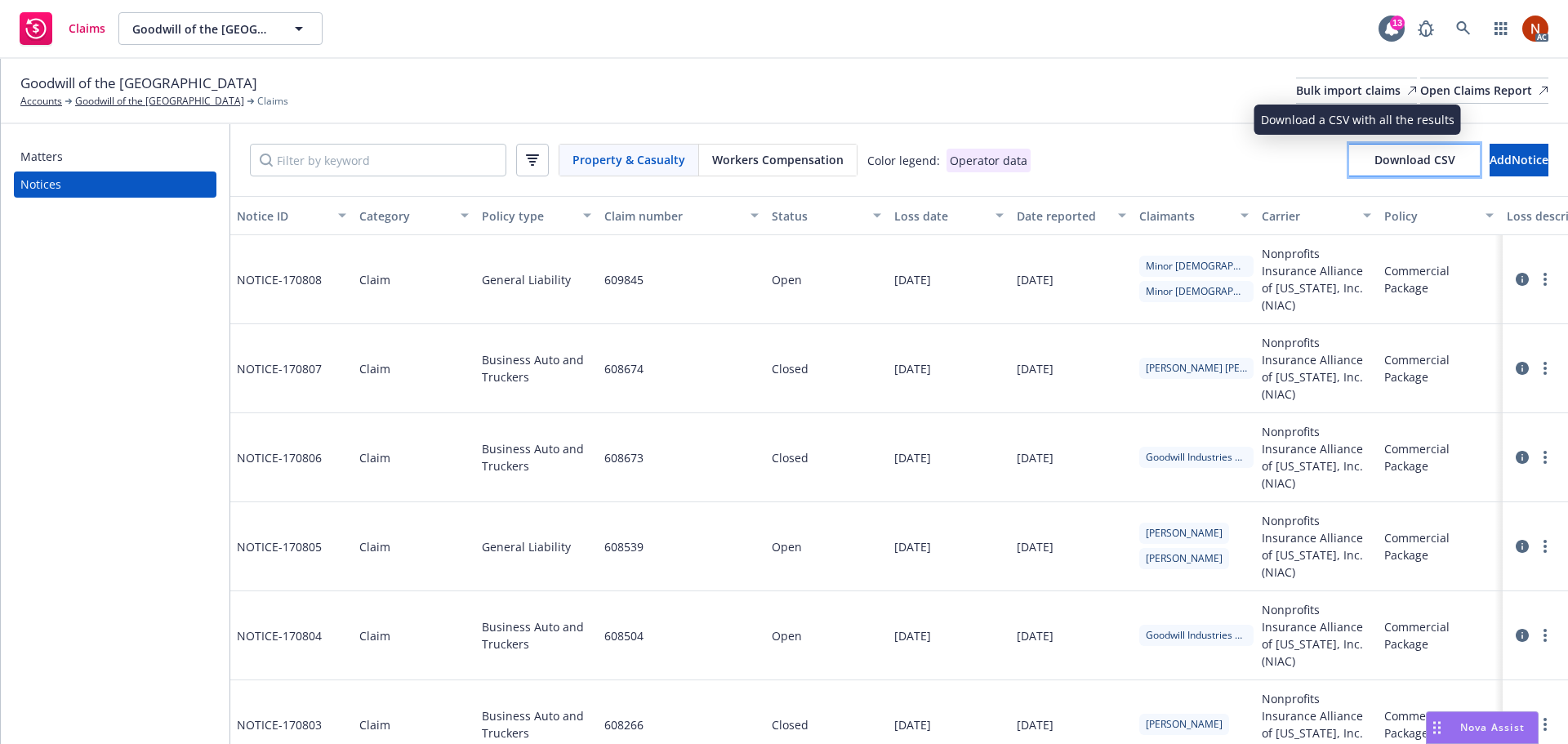
click at [1374, 164] on span "Download CSV" at bounding box center [1414, 159] width 81 height 16
